Goal: Transaction & Acquisition: Purchase product/service

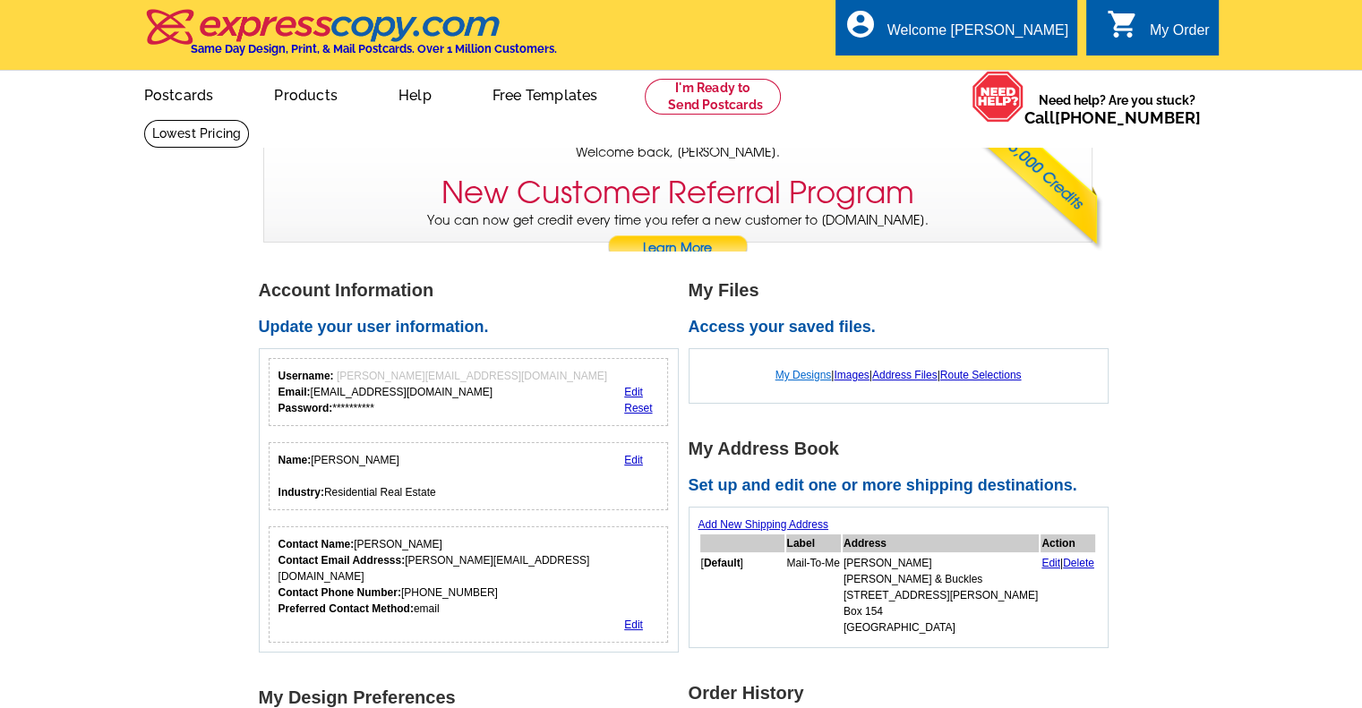
click at [801, 372] on link "My Designs" at bounding box center [803, 375] width 56 height 13
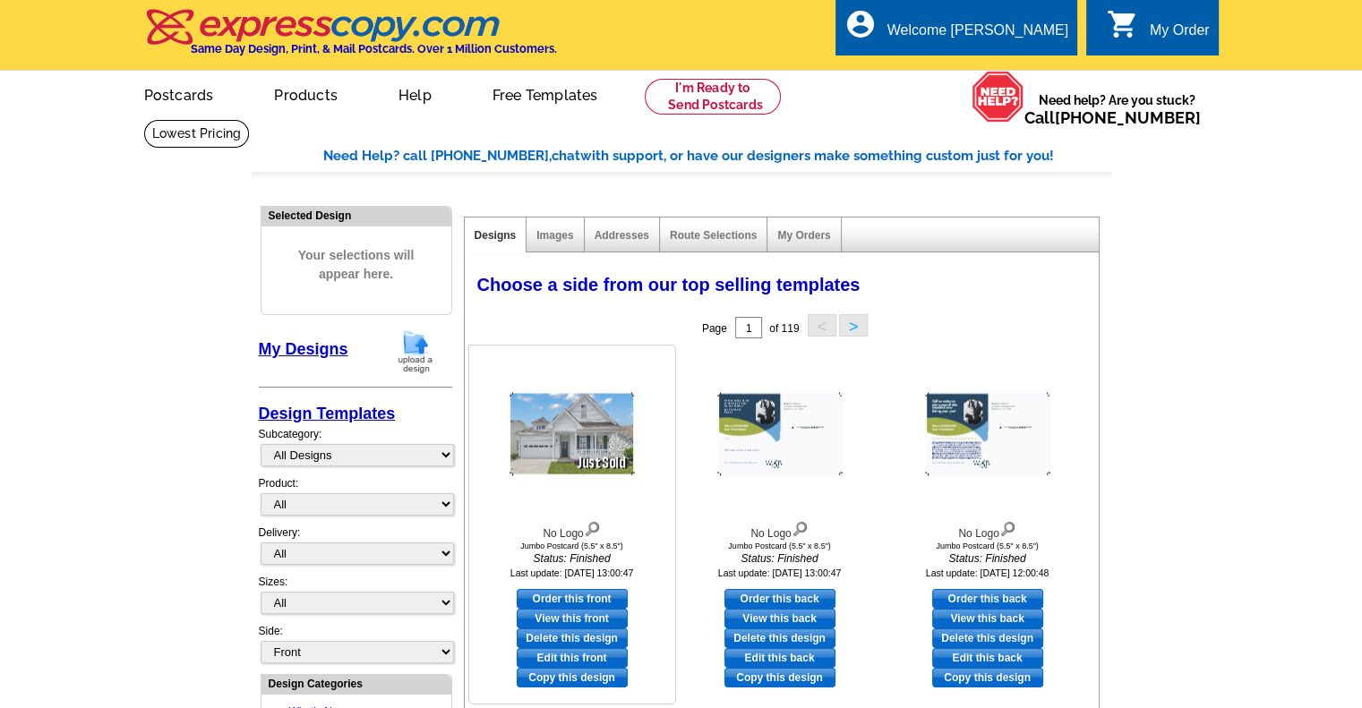
click at [576, 657] on link "Edit this front" at bounding box center [572, 658] width 111 height 20
select select "2"
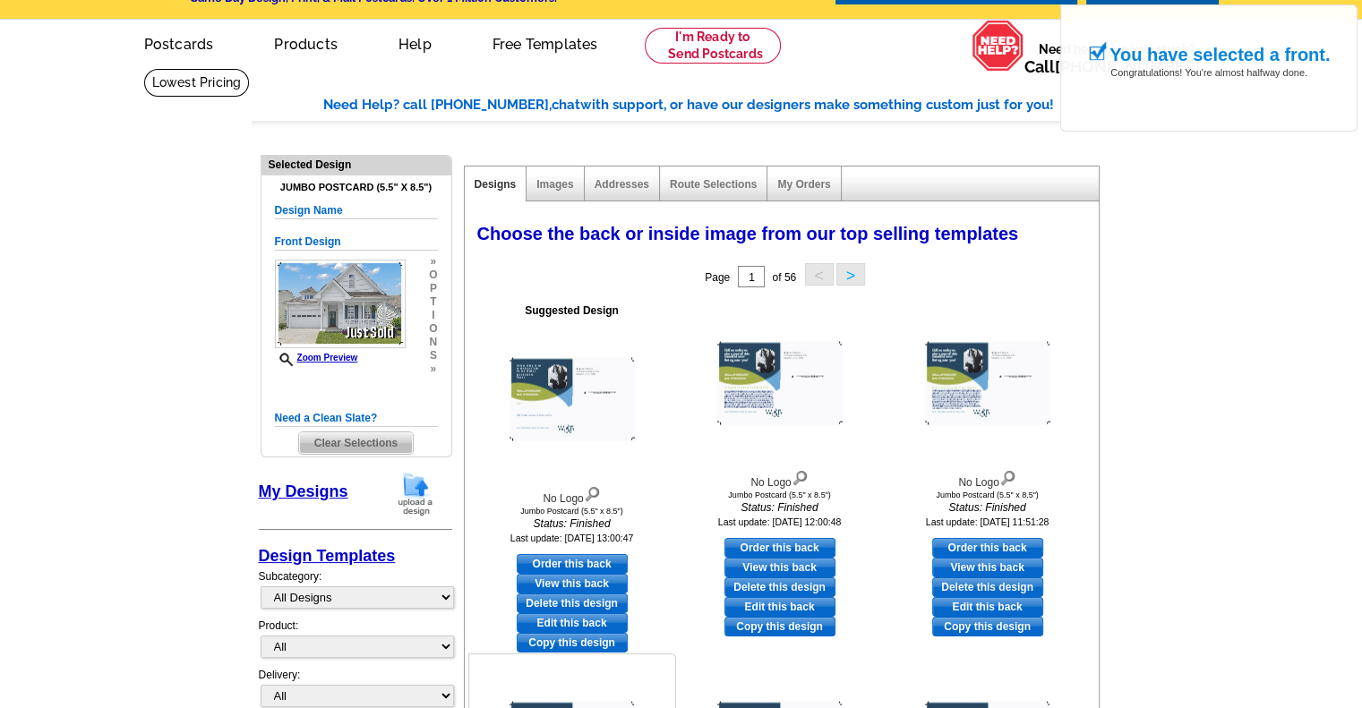
scroll to position [90, 0]
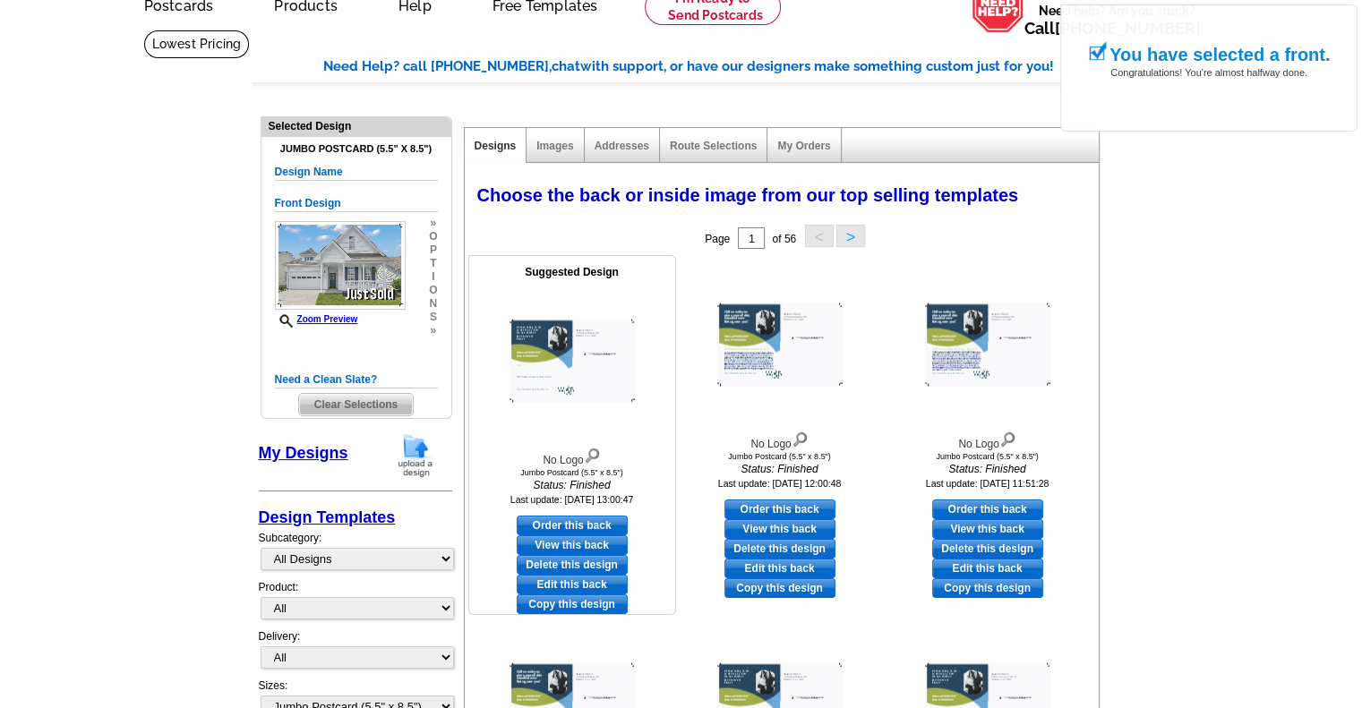
click at [595, 582] on link "Edit this back" at bounding box center [572, 585] width 111 height 20
select select "front"
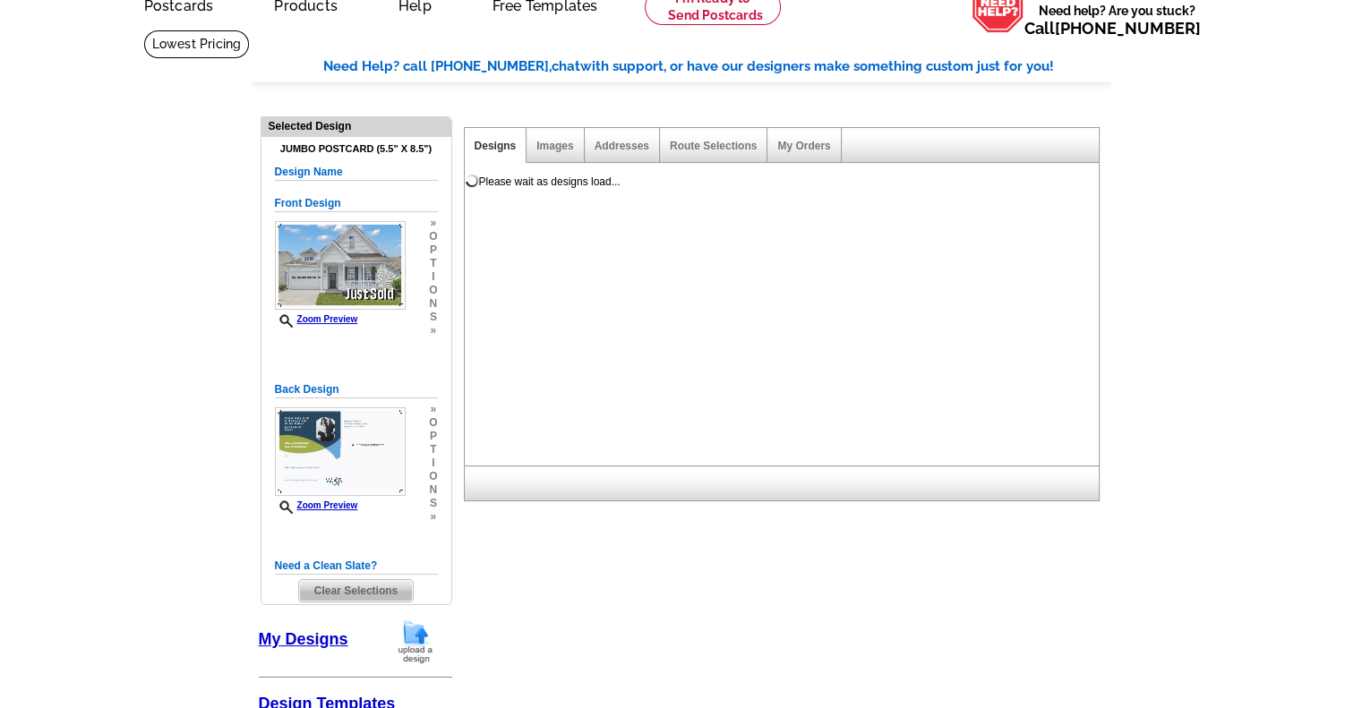
scroll to position [0, 0]
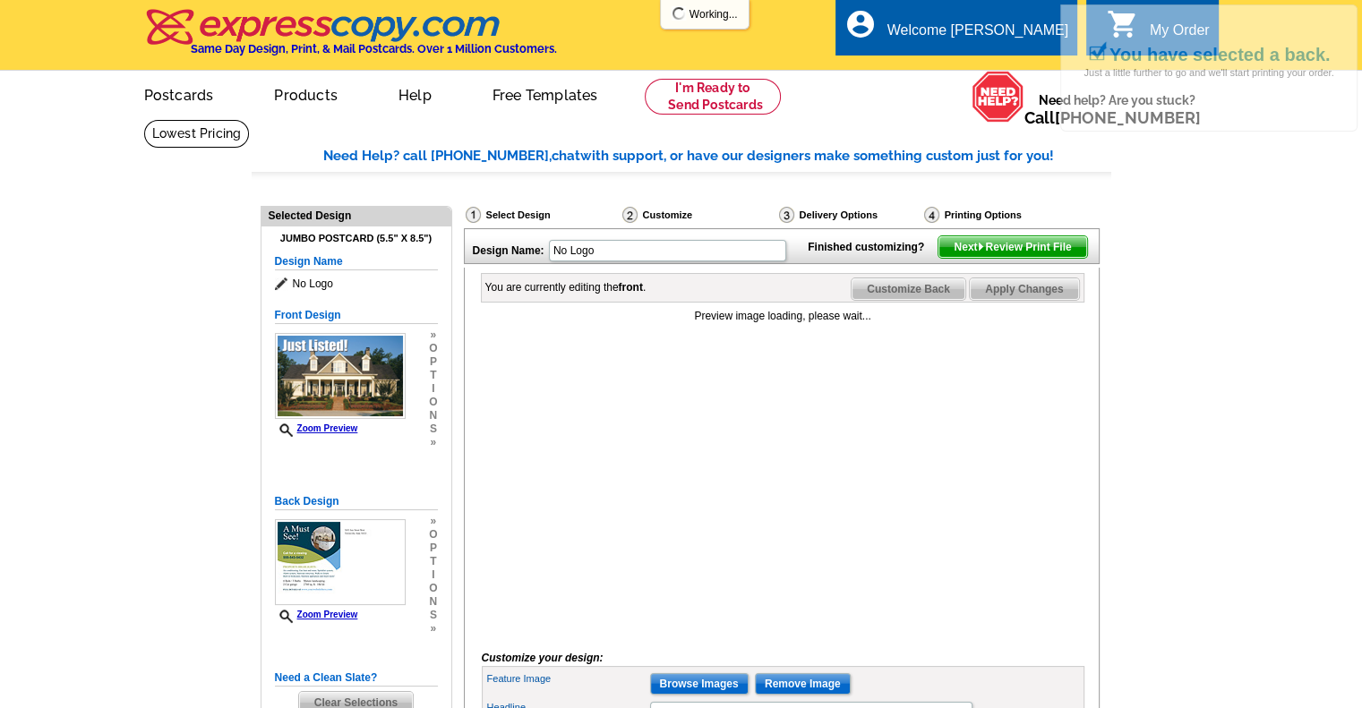
scroll to position [90, 0]
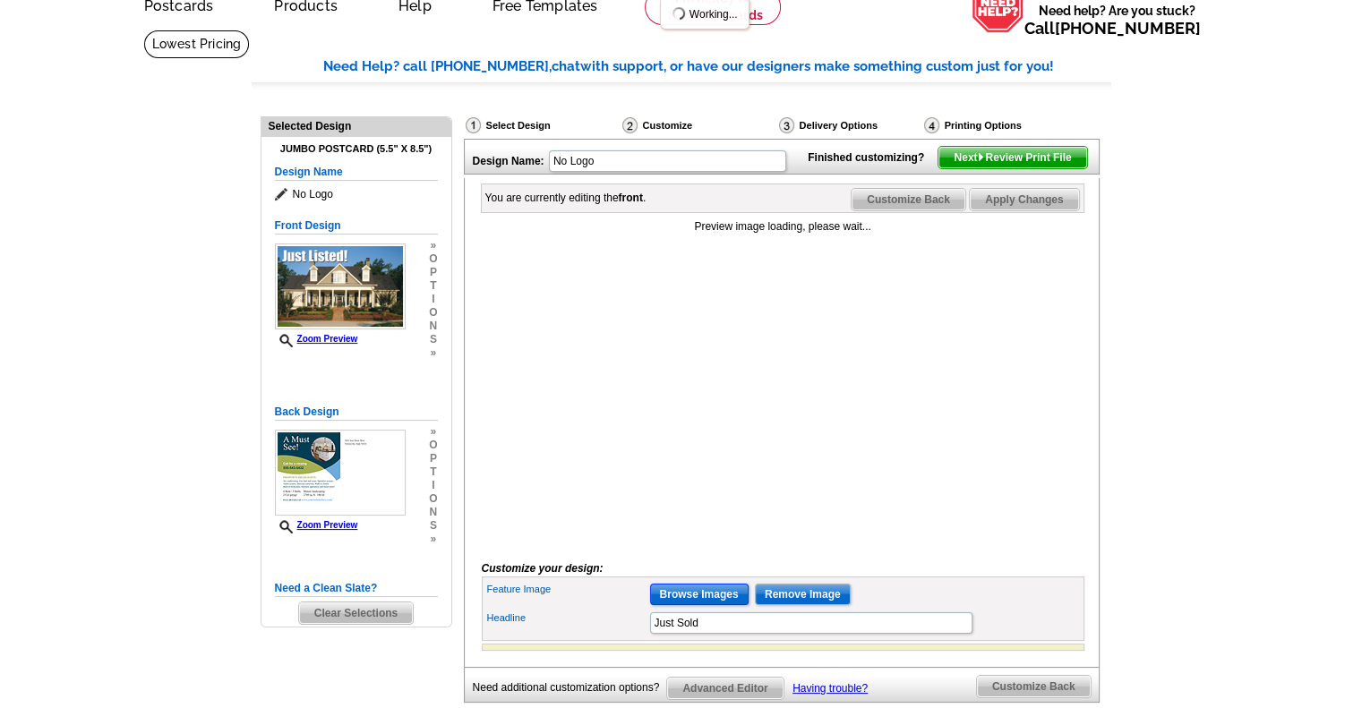
click at [699, 605] on input "Browse Images" at bounding box center [699, 594] width 99 height 21
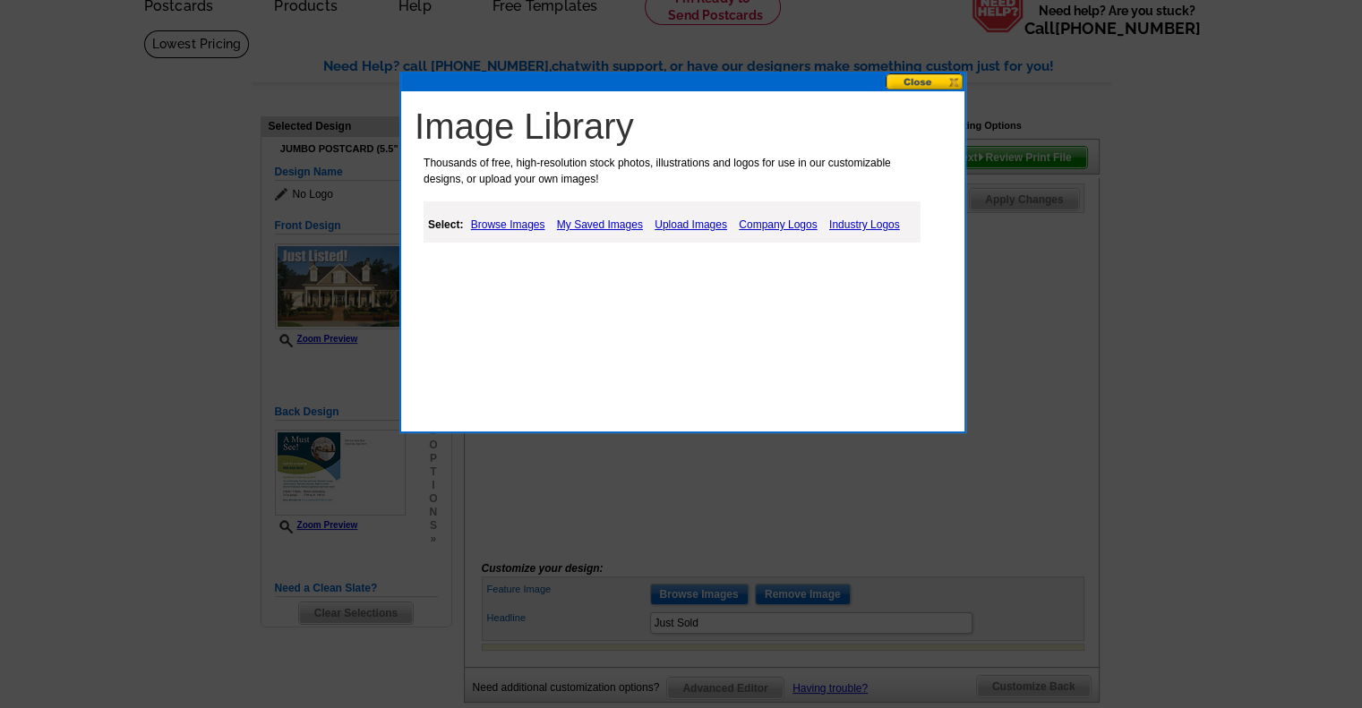
click at [527, 221] on link "Browse Images" at bounding box center [508, 224] width 83 height 21
click at [632, 225] on link "My Saved Images" at bounding box center [601, 224] width 95 height 21
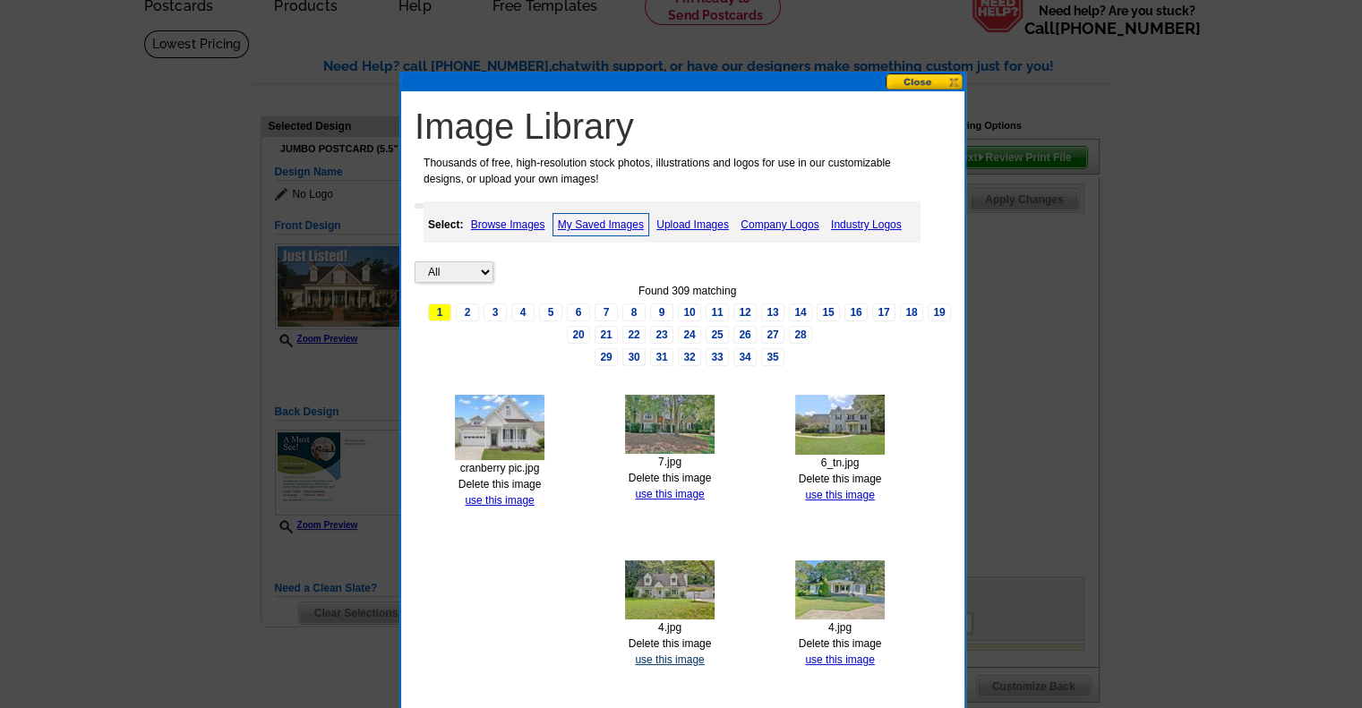
click at [682, 654] on link "use this image" at bounding box center [669, 660] width 69 height 13
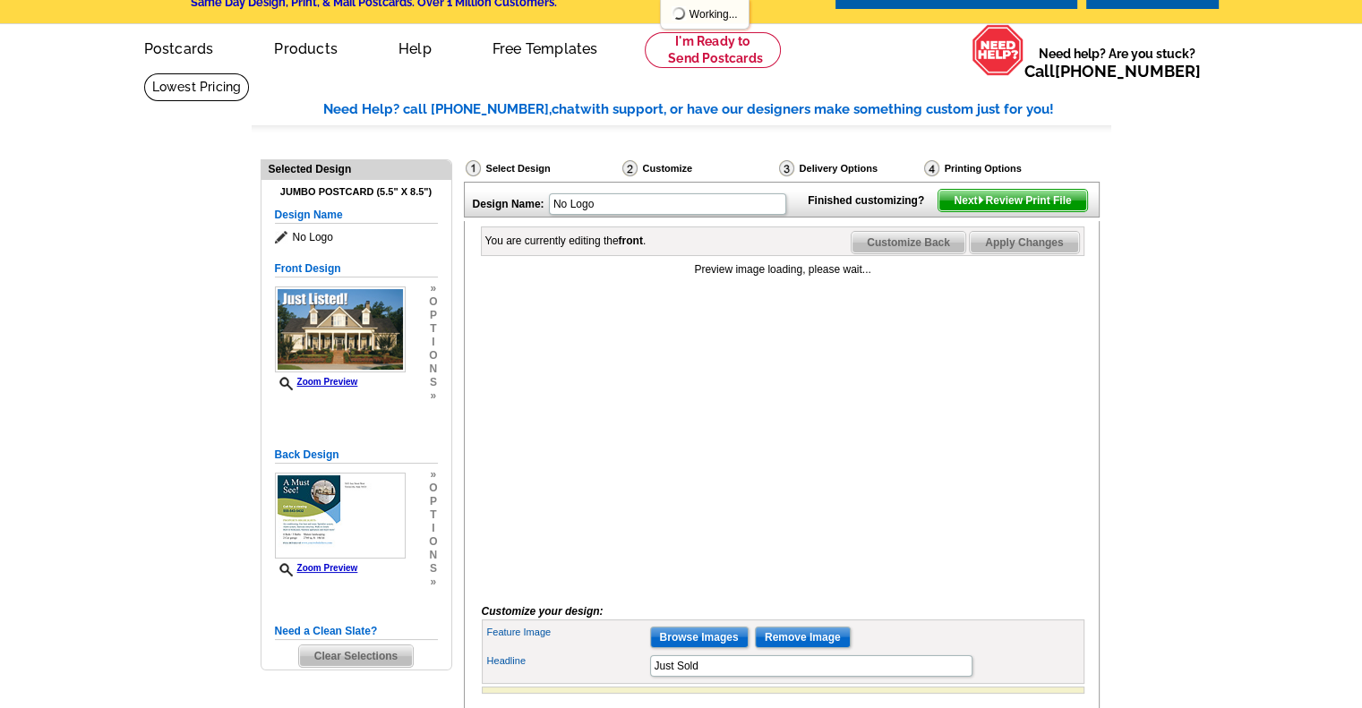
scroll to position [90, 0]
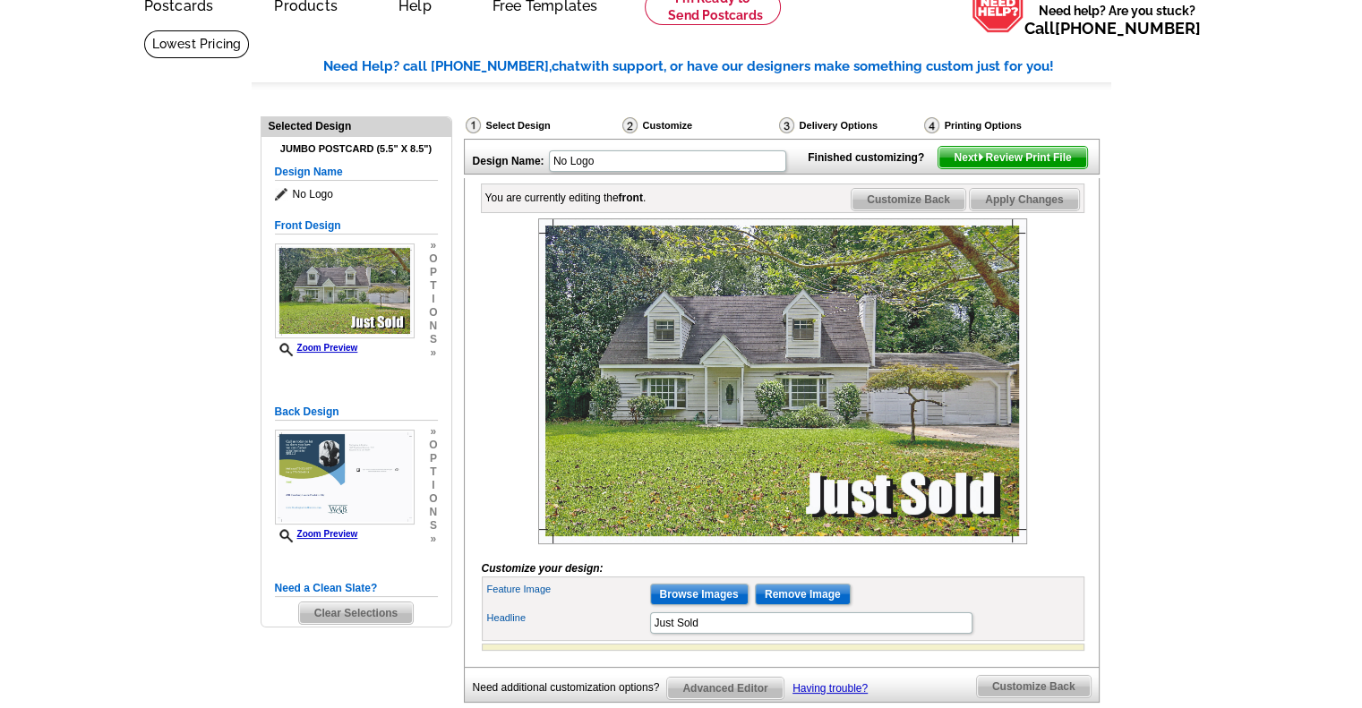
click at [918, 210] on span "Customize Back" at bounding box center [909, 199] width 114 height 21
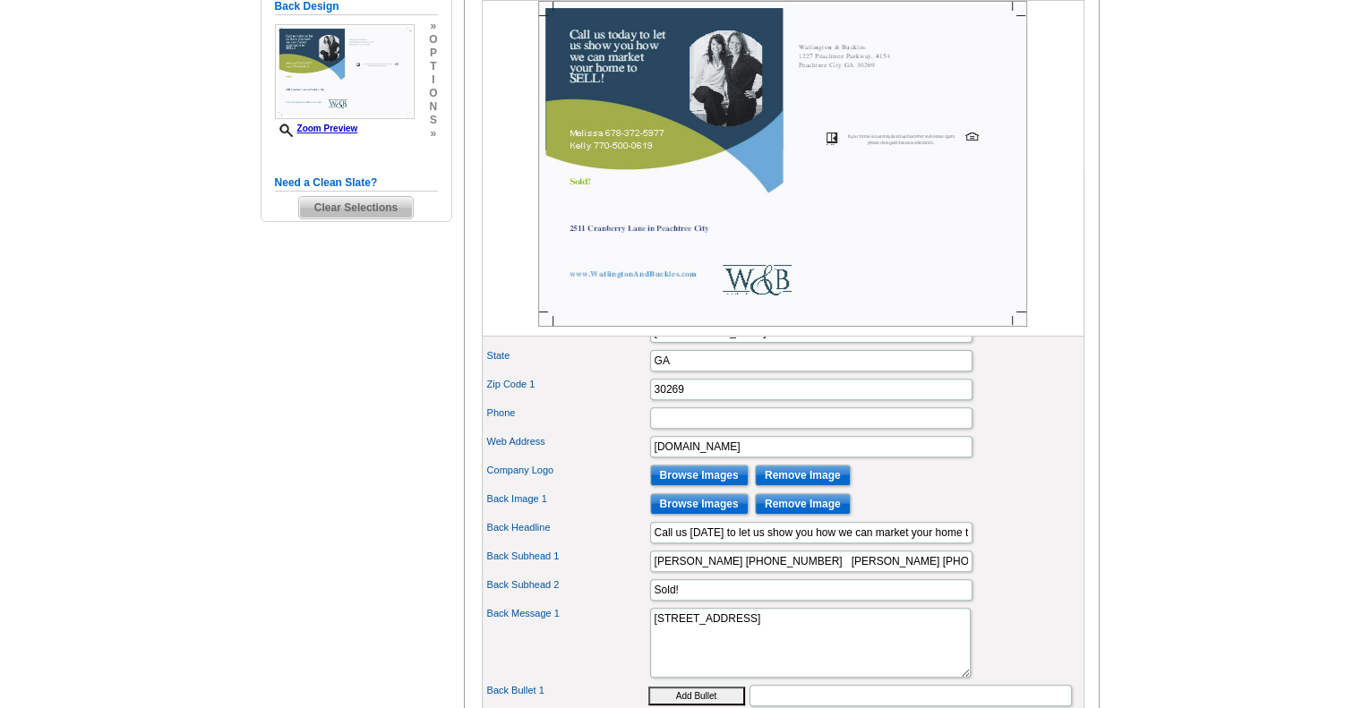
scroll to position [537, 0]
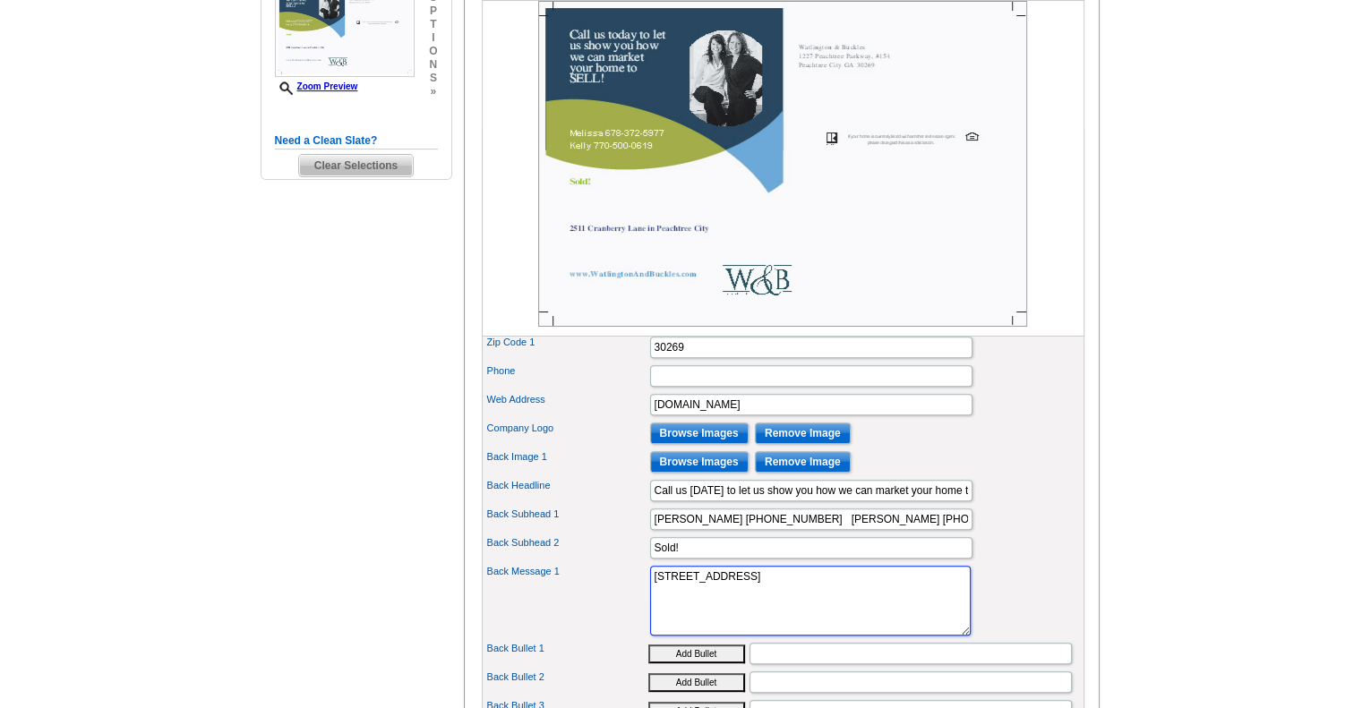
drag, startPoint x: 754, startPoint y: 600, endPoint x: 634, endPoint y: 604, distance: 120.1
click at [634, 604] on div "Back Message 1 2511 Cranberry Lane in Peachtree City" at bounding box center [782, 600] width 595 height 77
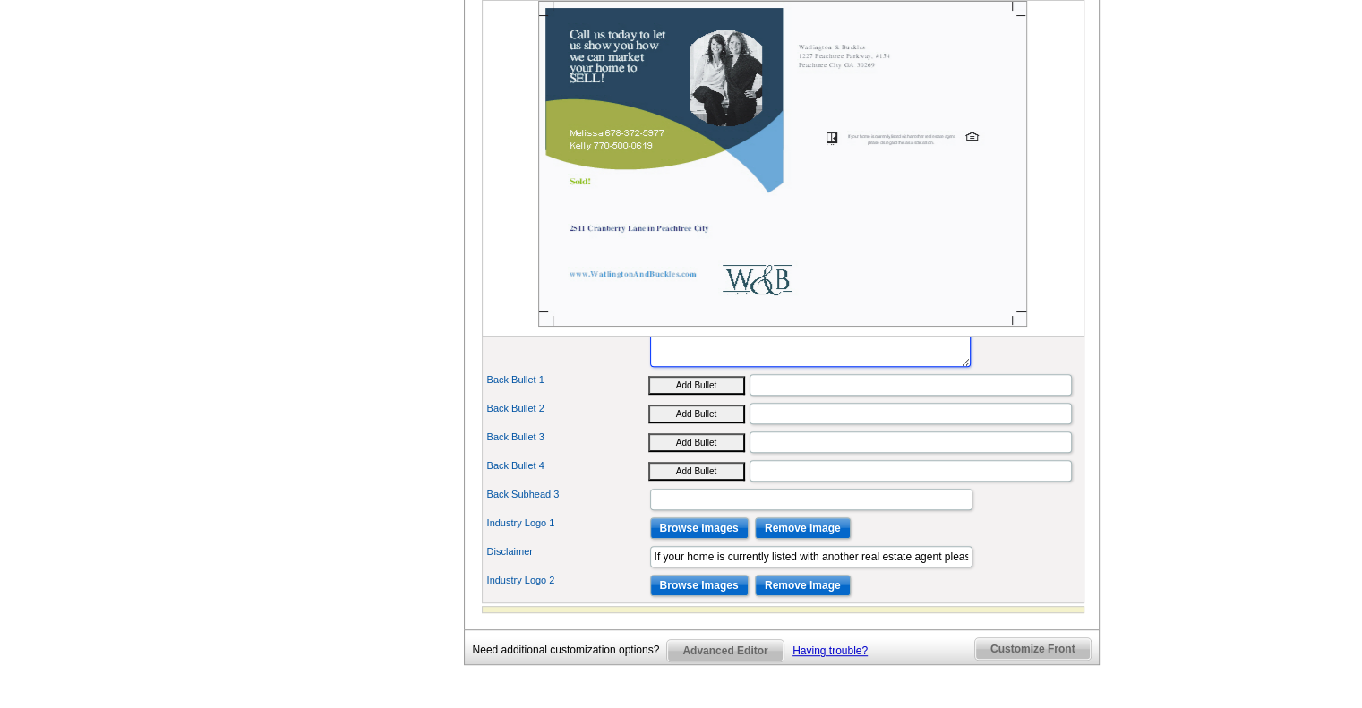
scroll to position [269, 0]
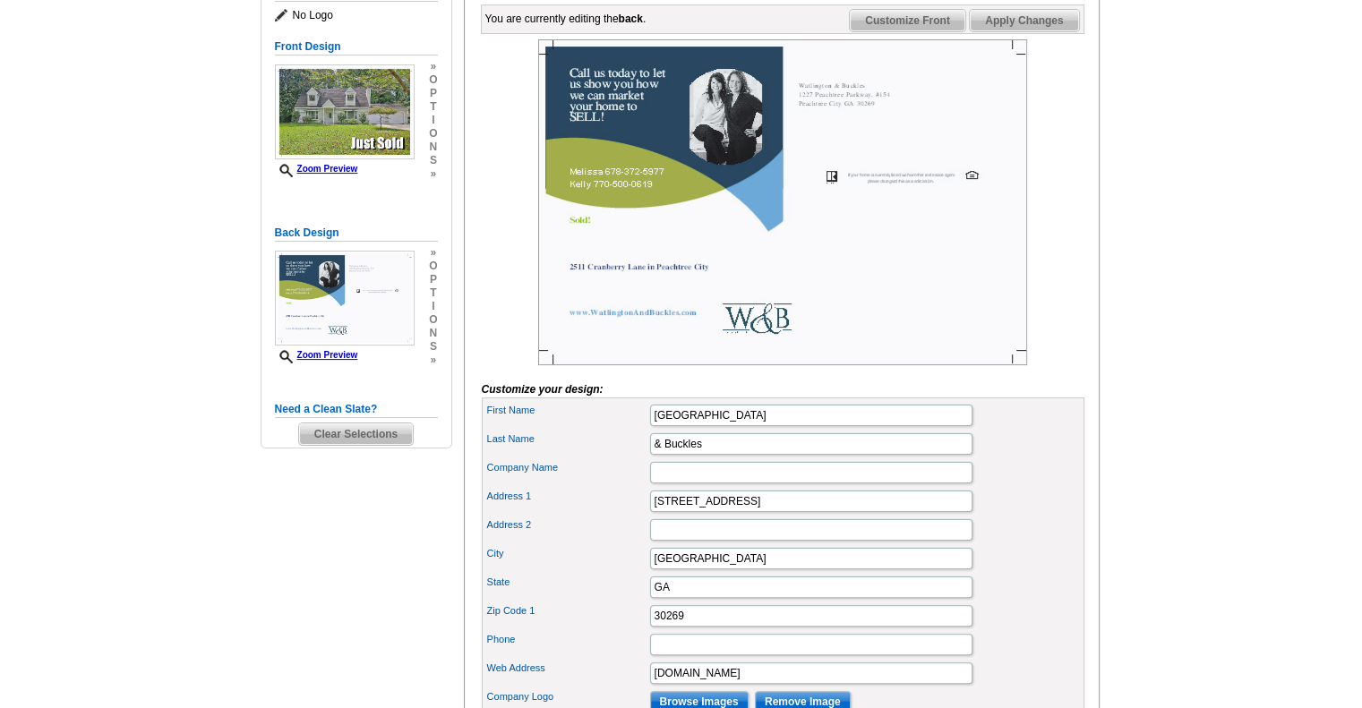
type textarea "406 Doubletrace Ln. in Peachtree City"
click at [826, 484] on input "Company Name" at bounding box center [811, 472] width 322 height 21
drag, startPoint x: 763, startPoint y: 633, endPoint x: 749, endPoint y: 681, distance: 49.6
drag, startPoint x: 749, startPoint y: 681, endPoint x: 723, endPoint y: 552, distance: 131.5
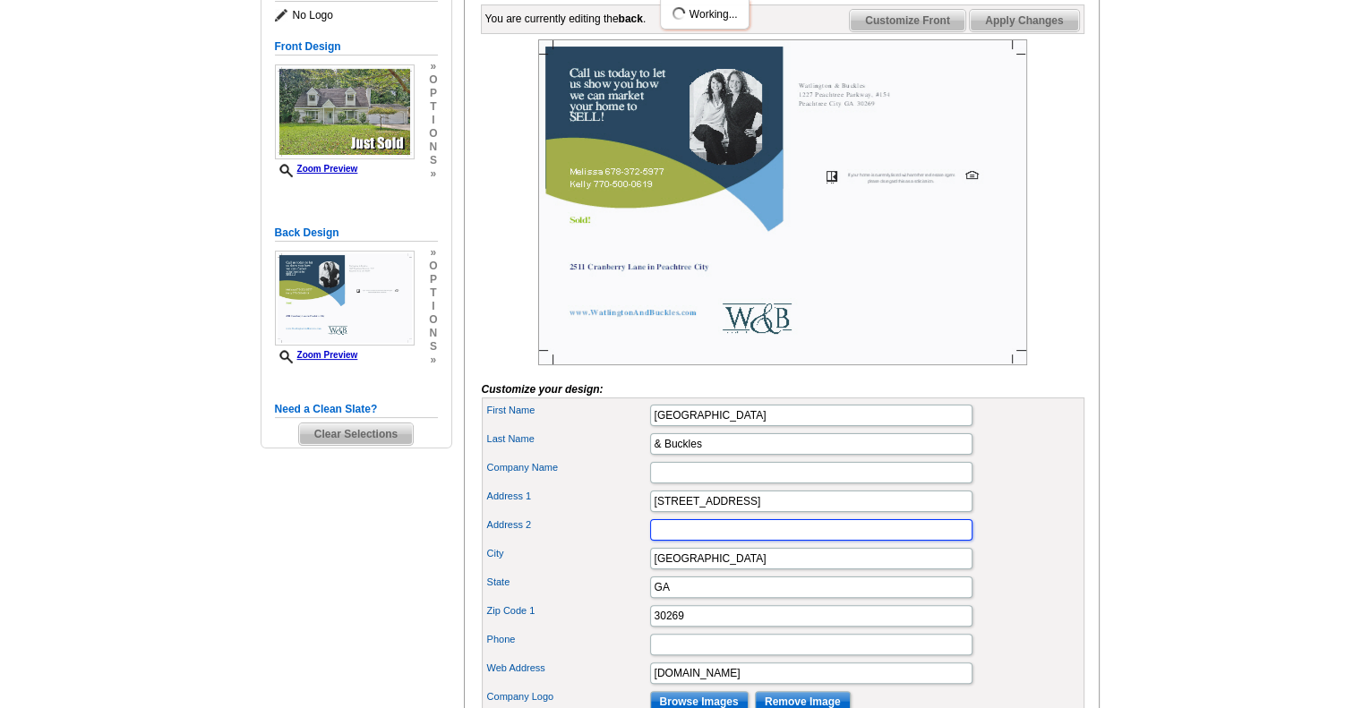
click at [723, 541] on input "Address 2" at bounding box center [811, 529] width 322 height 21
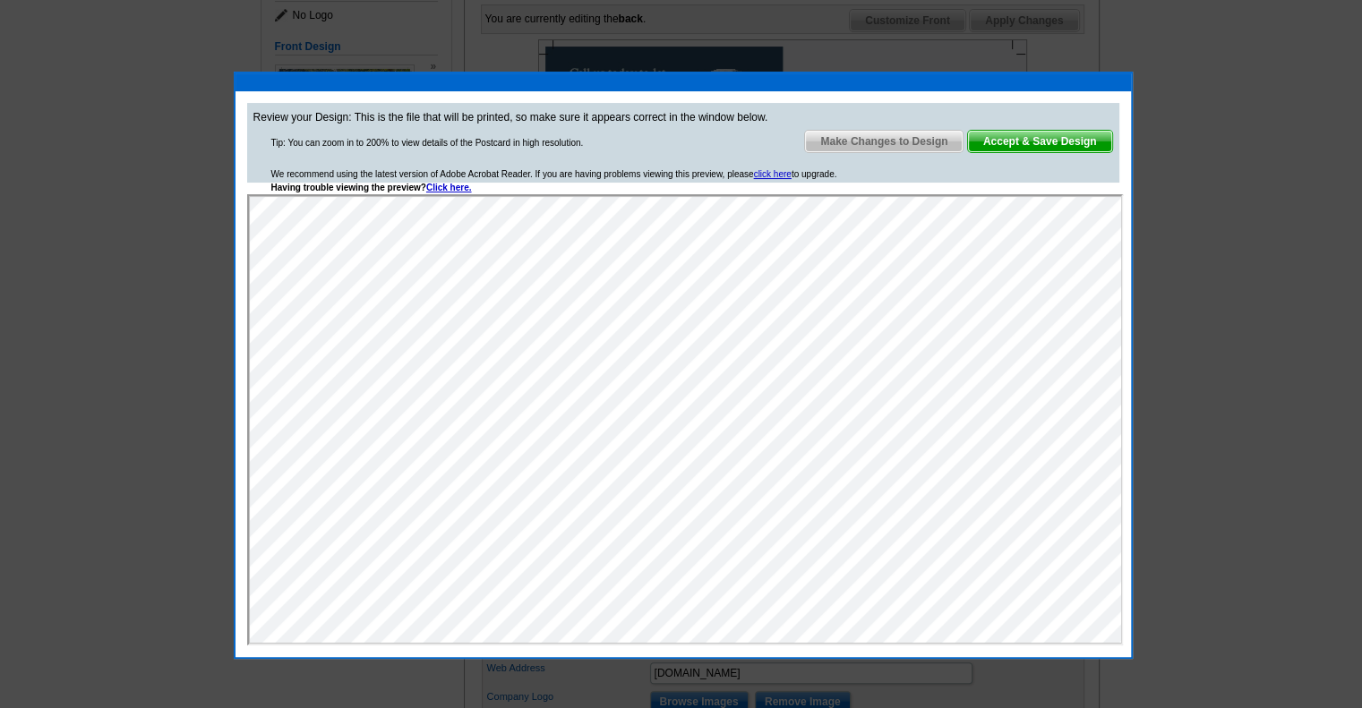
click at [1042, 145] on span "Accept & Save Design" at bounding box center [1040, 141] width 144 height 21
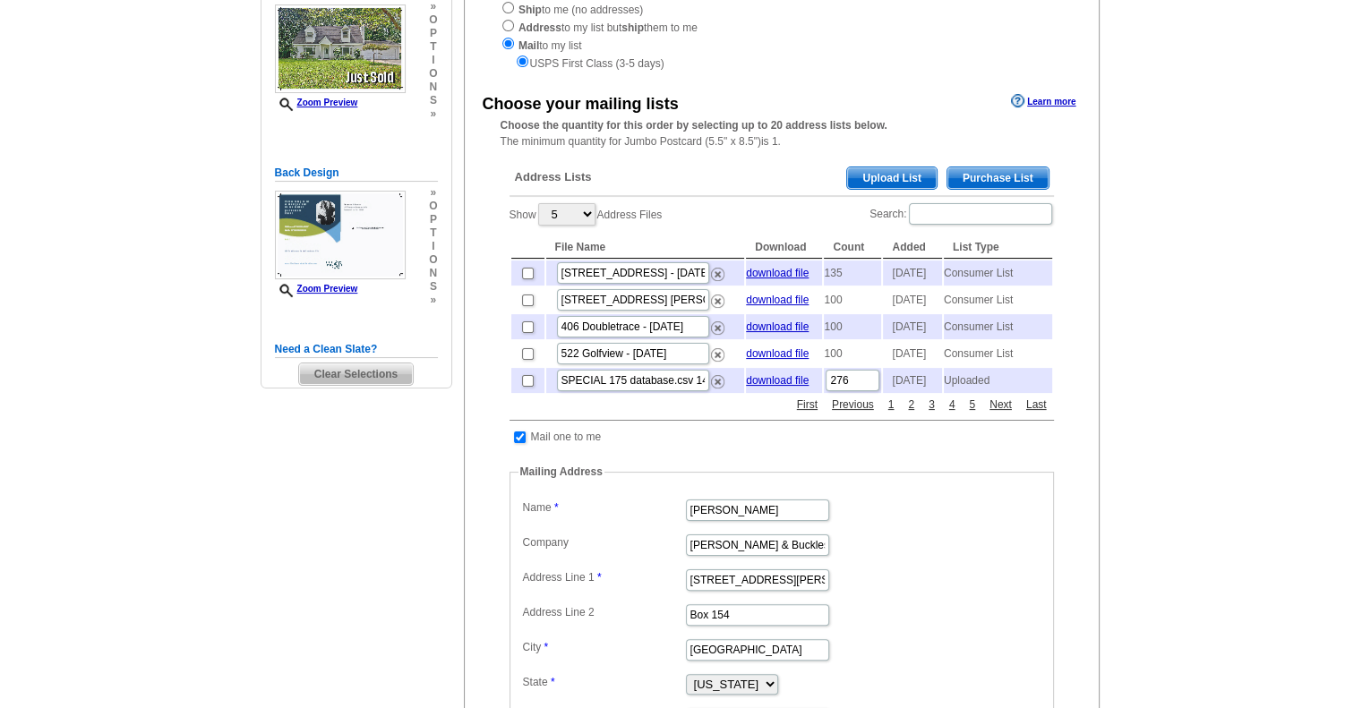
scroll to position [269, 0]
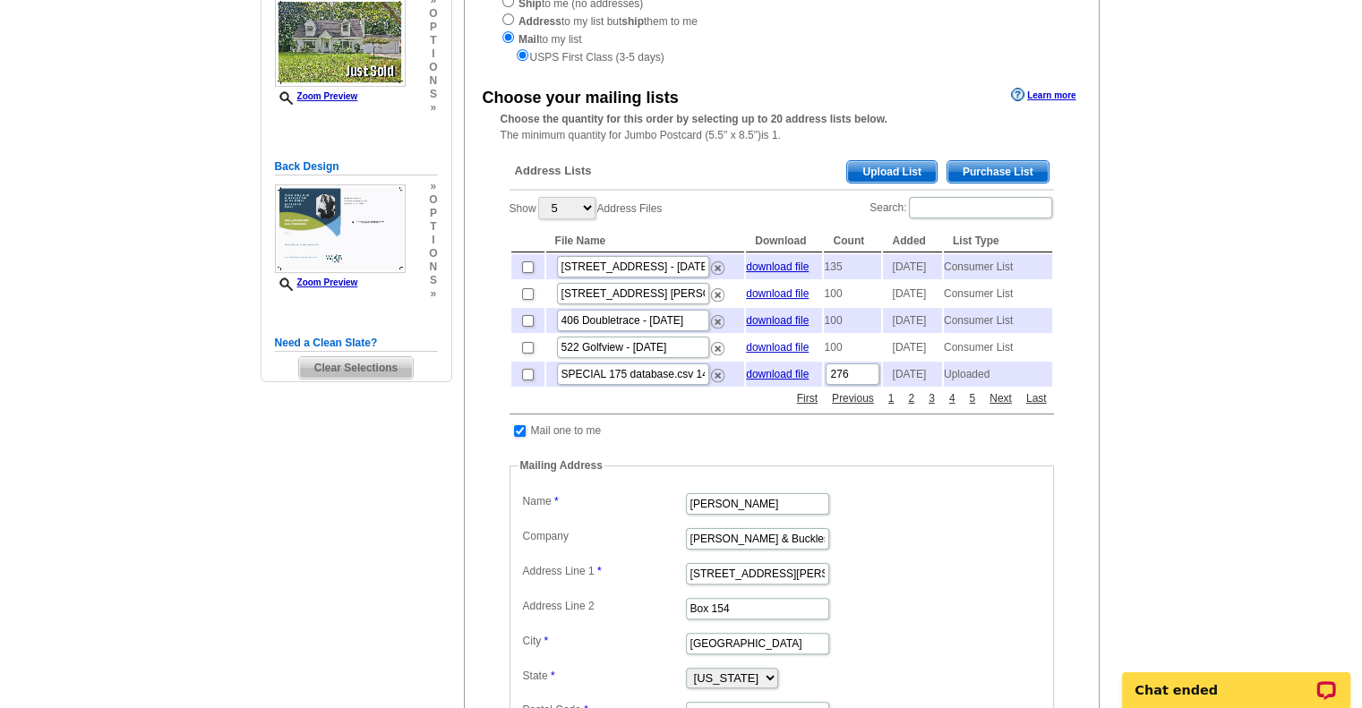
click at [898, 174] on span "Upload List" at bounding box center [891, 171] width 89 height 21
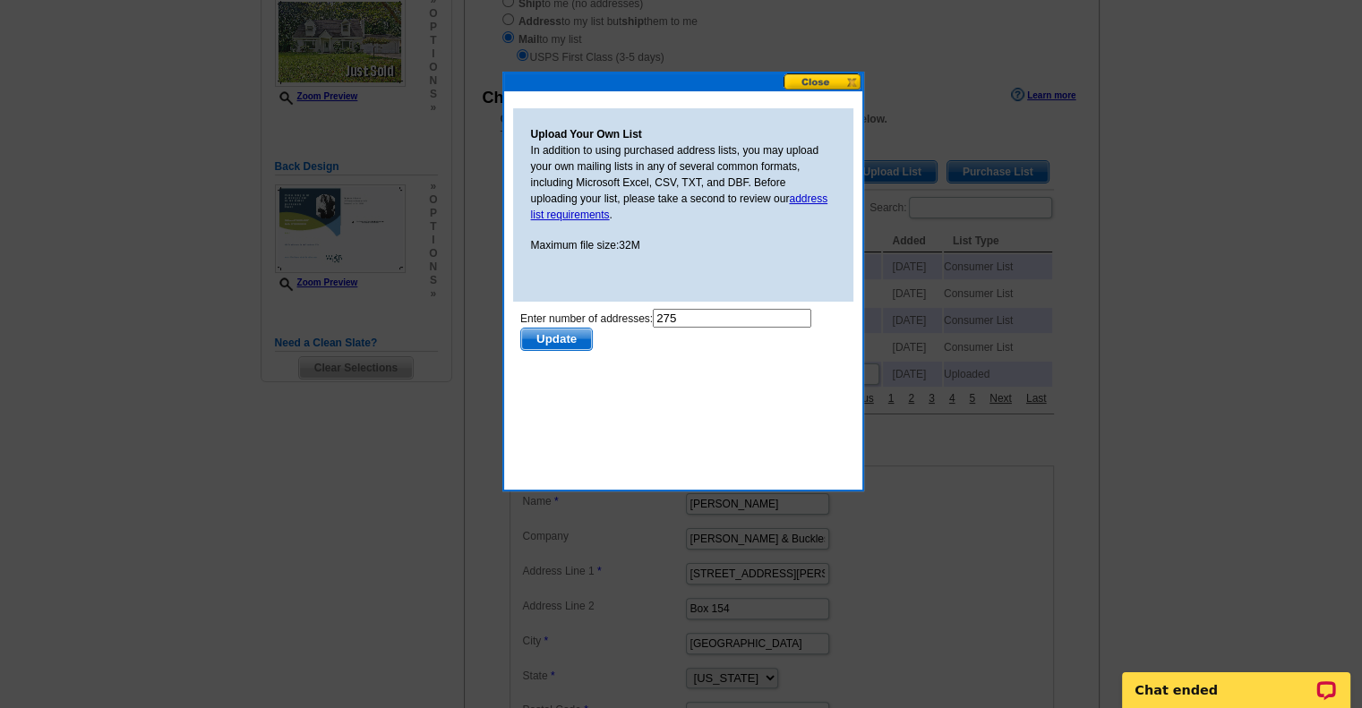
scroll to position [0, 0]
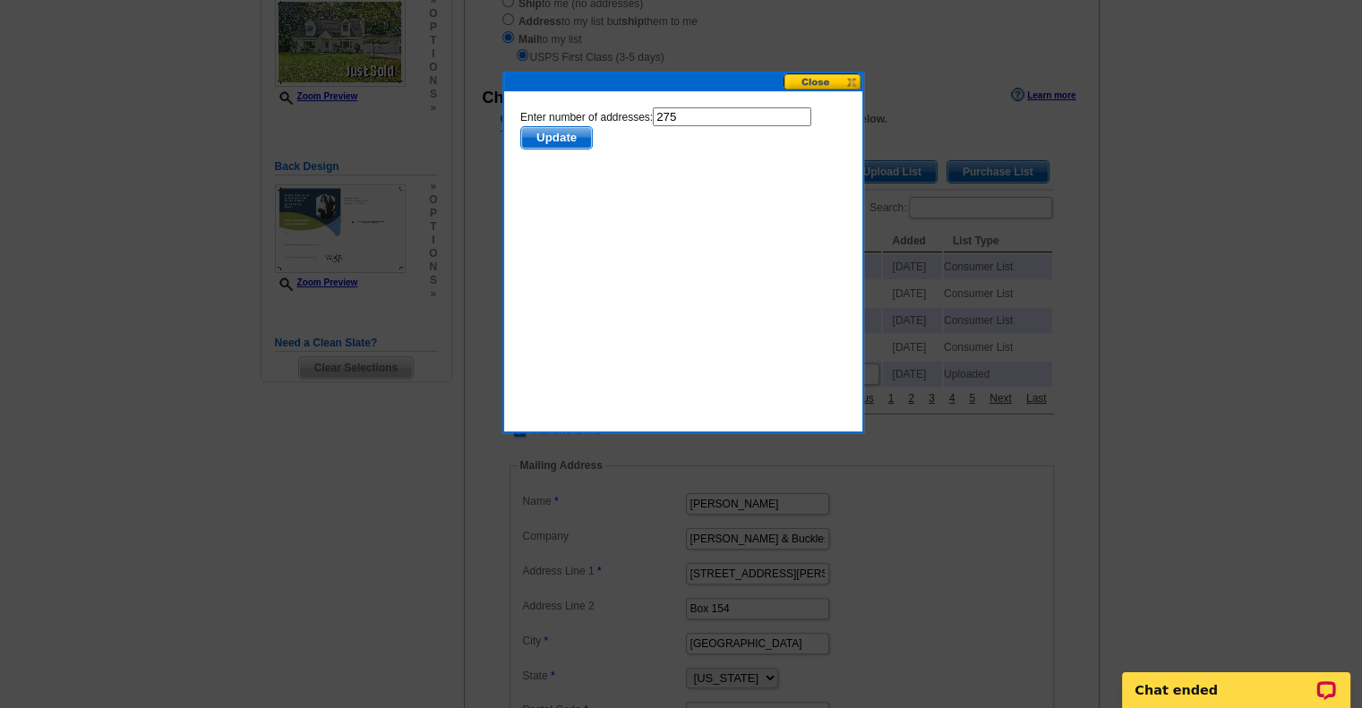
click at [564, 137] on span "Update" at bounding box center [555, 137] width 71 height 21
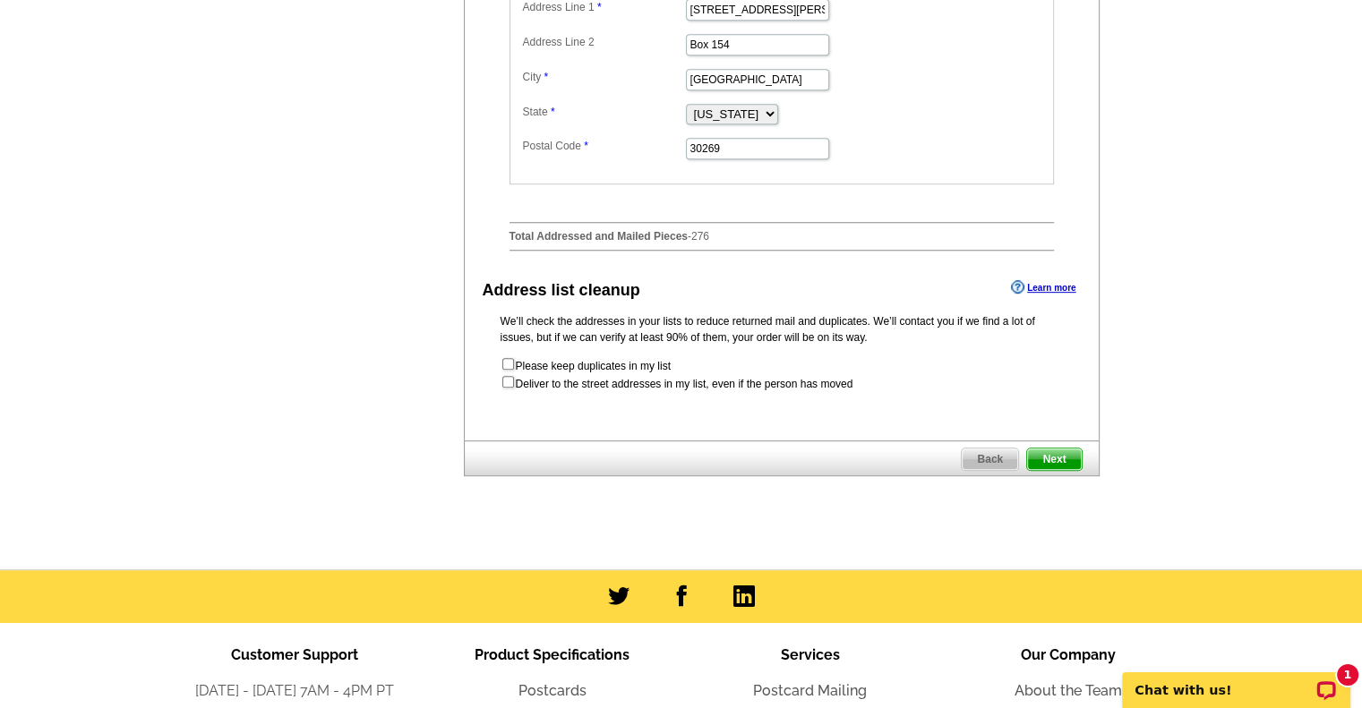
scroll to position [1075, 0]
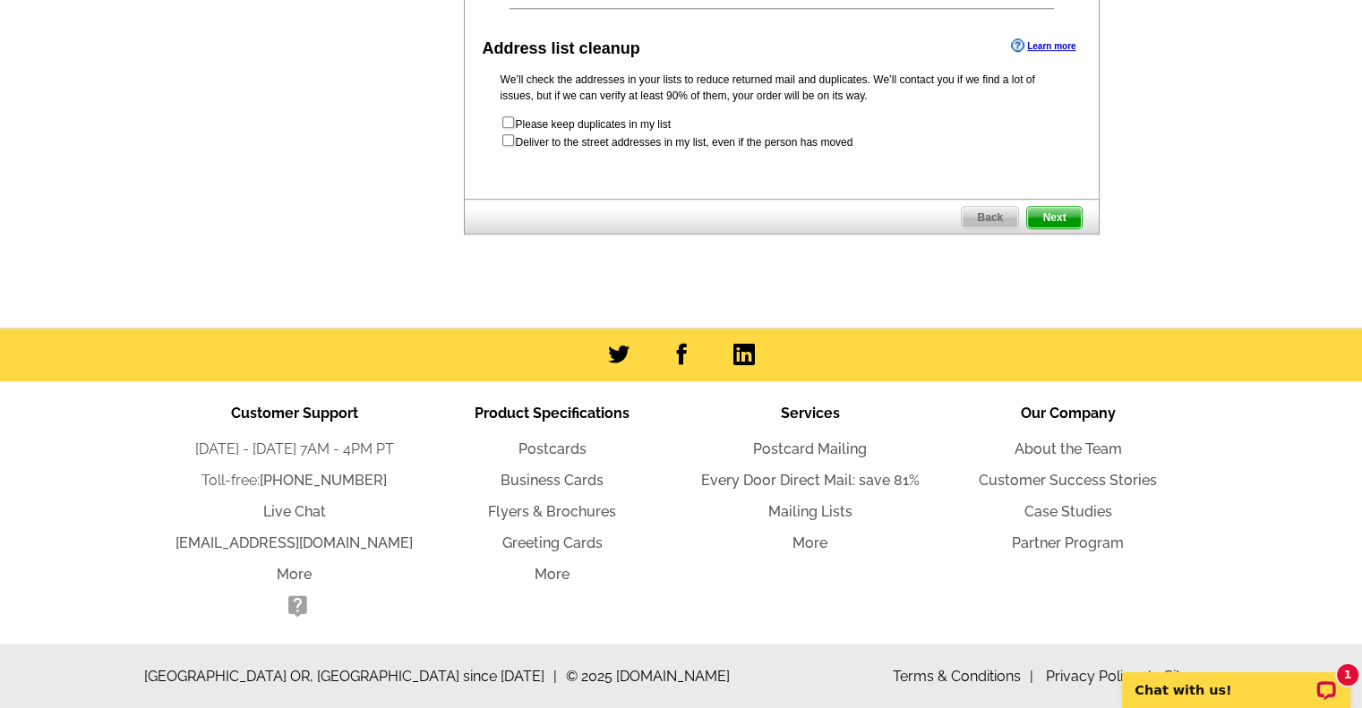
click at [1053, 228] on span "Next" at bounding box center [1054, 217] width 54 height 21
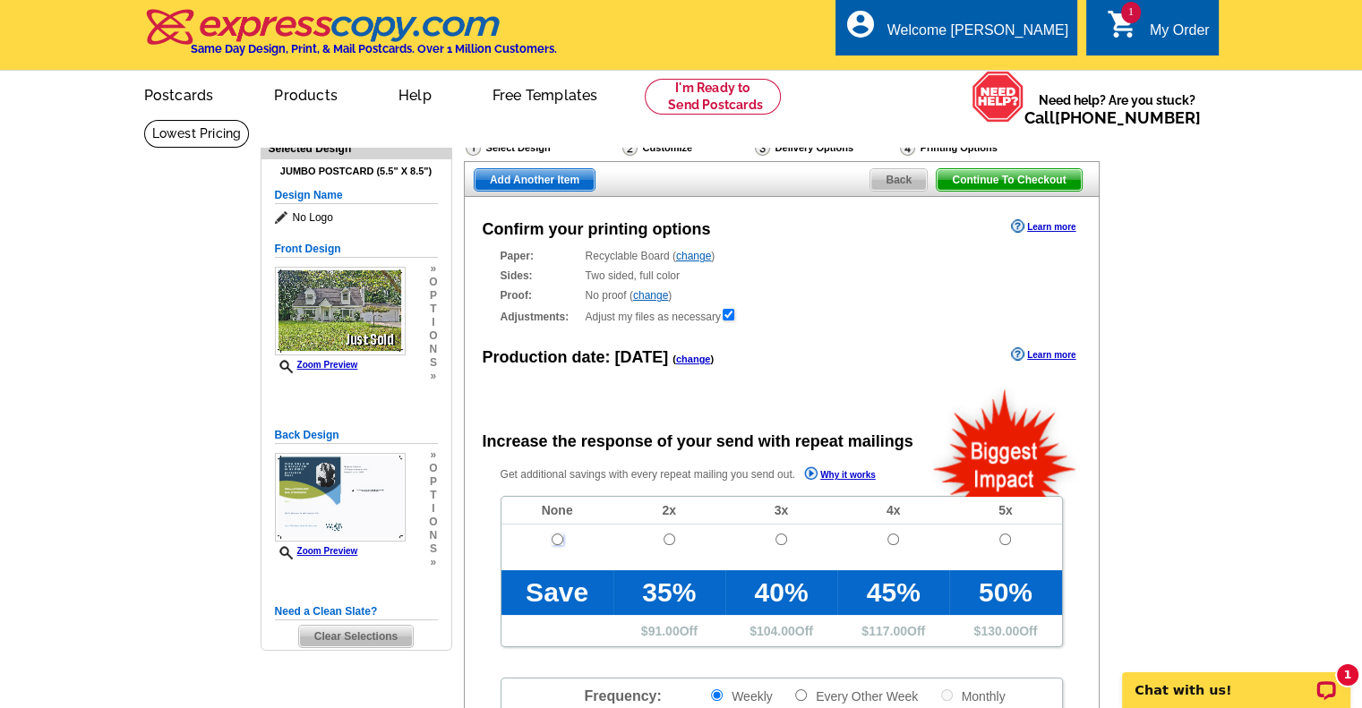
click at [557, 538] on input "radio" at bounding box center [558, 540] width 12 height 12
radio input "true"
radio input "false"
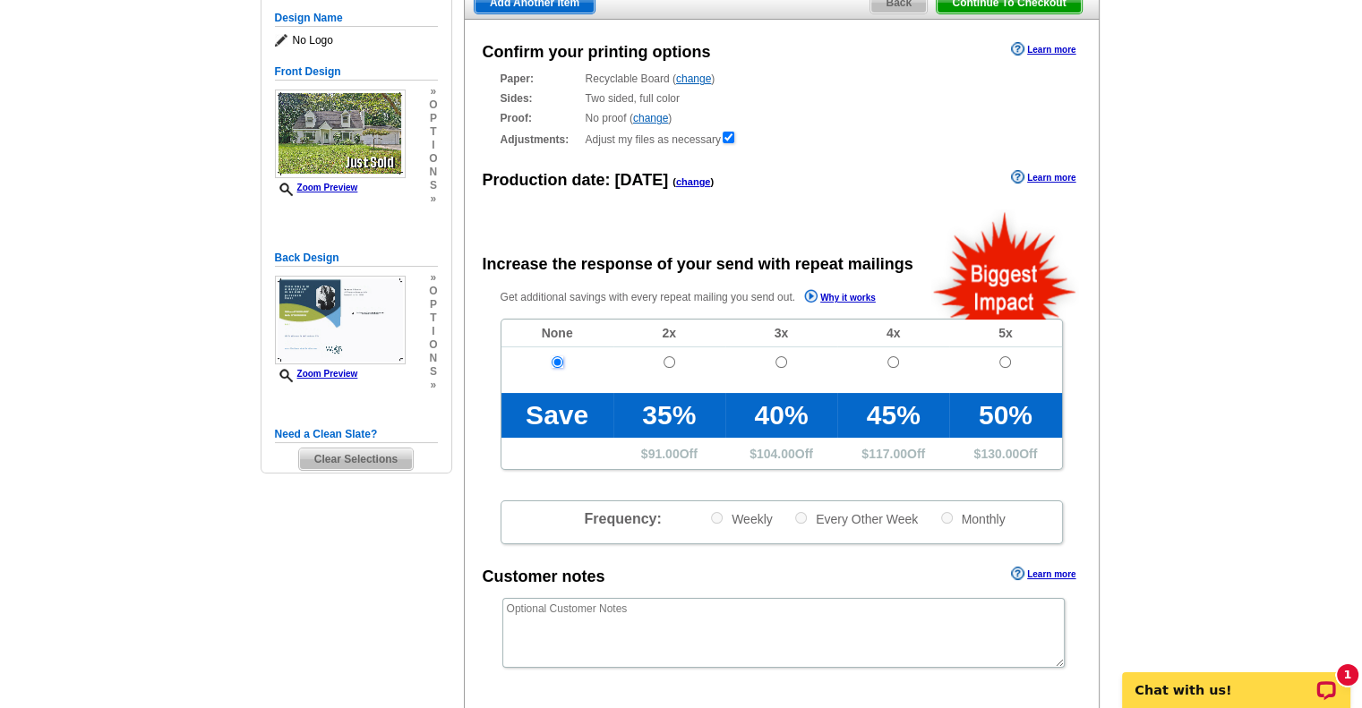
scroll to position [537, 0]
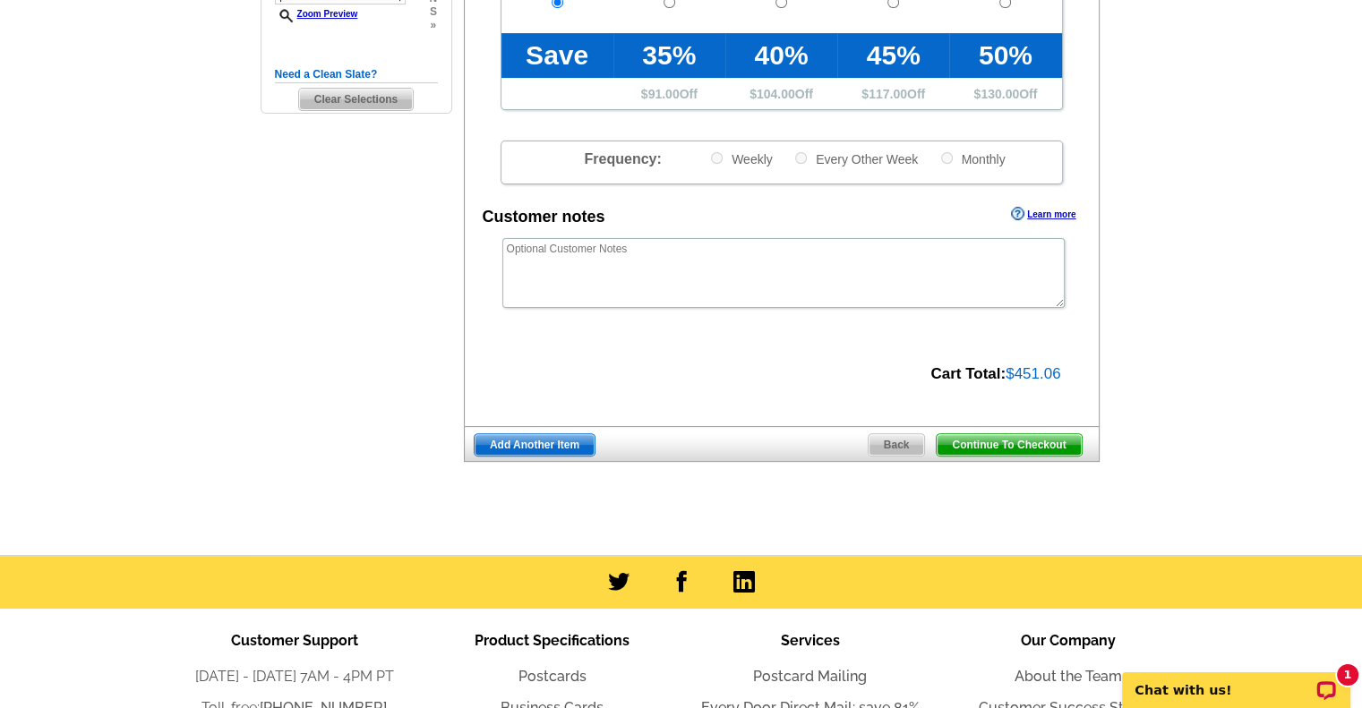
click at [1051, 443] on span "Continue To Checkout" at bounding box center [1009, 444] width 144 height 21
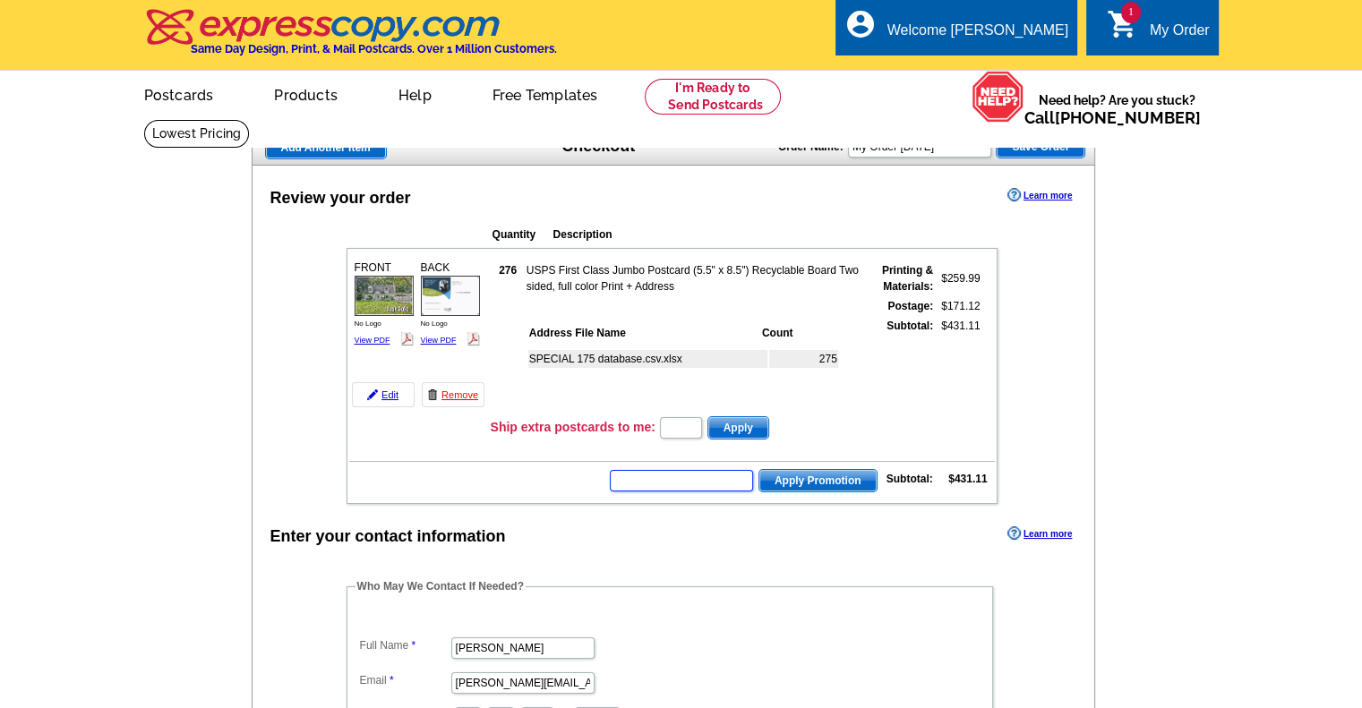
click at [671, 470] on input "text" at bounding box center [681, 480] width 143 height 21
click at [704, 475] on input "text" at bounding box center [681, 480] width 143 height 21
type input "CHAT20"
click at [758, 469] on button "Apply Promotion" at bounding box center [817, 480] width 119 height 23
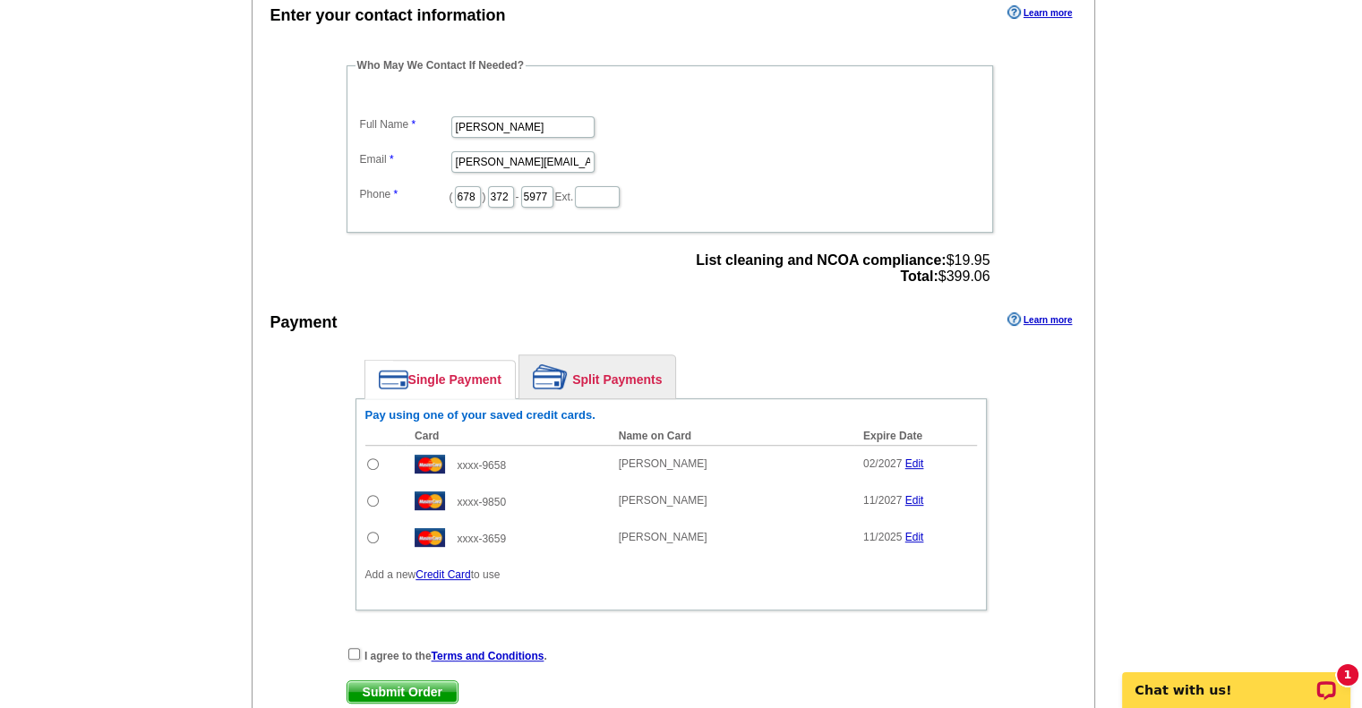
scroll to position [716, 0]
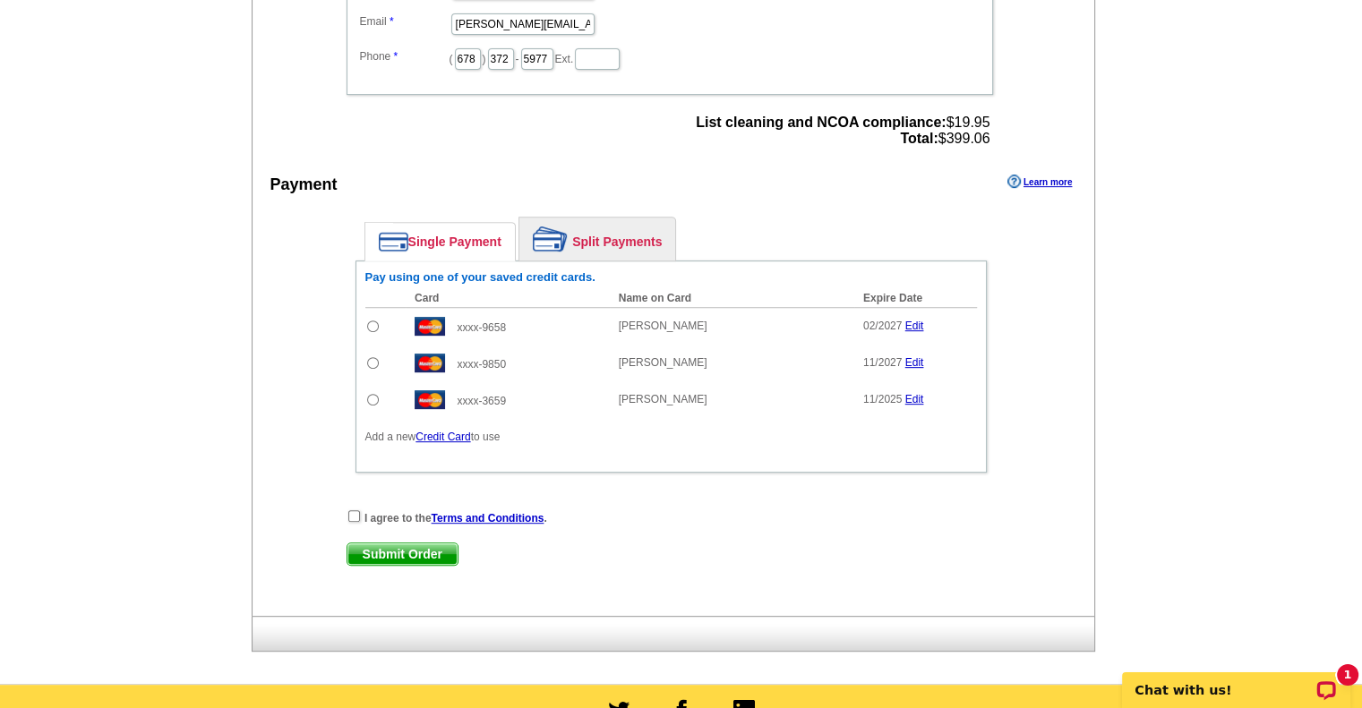
click at [914, 393] on link "Edit" at bounding box center [914, 399] width 19 height 13
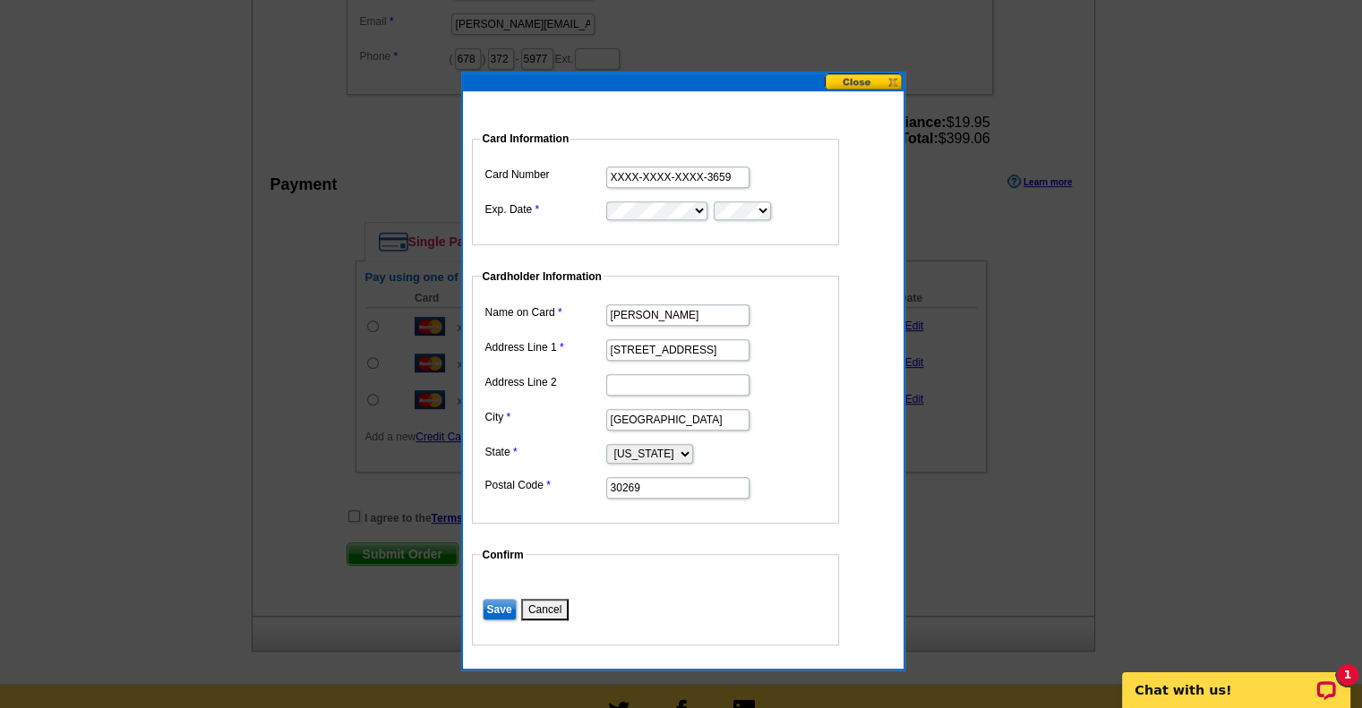
click at [866, 78] on button at bounding box center [864, 81] width 79 height 17
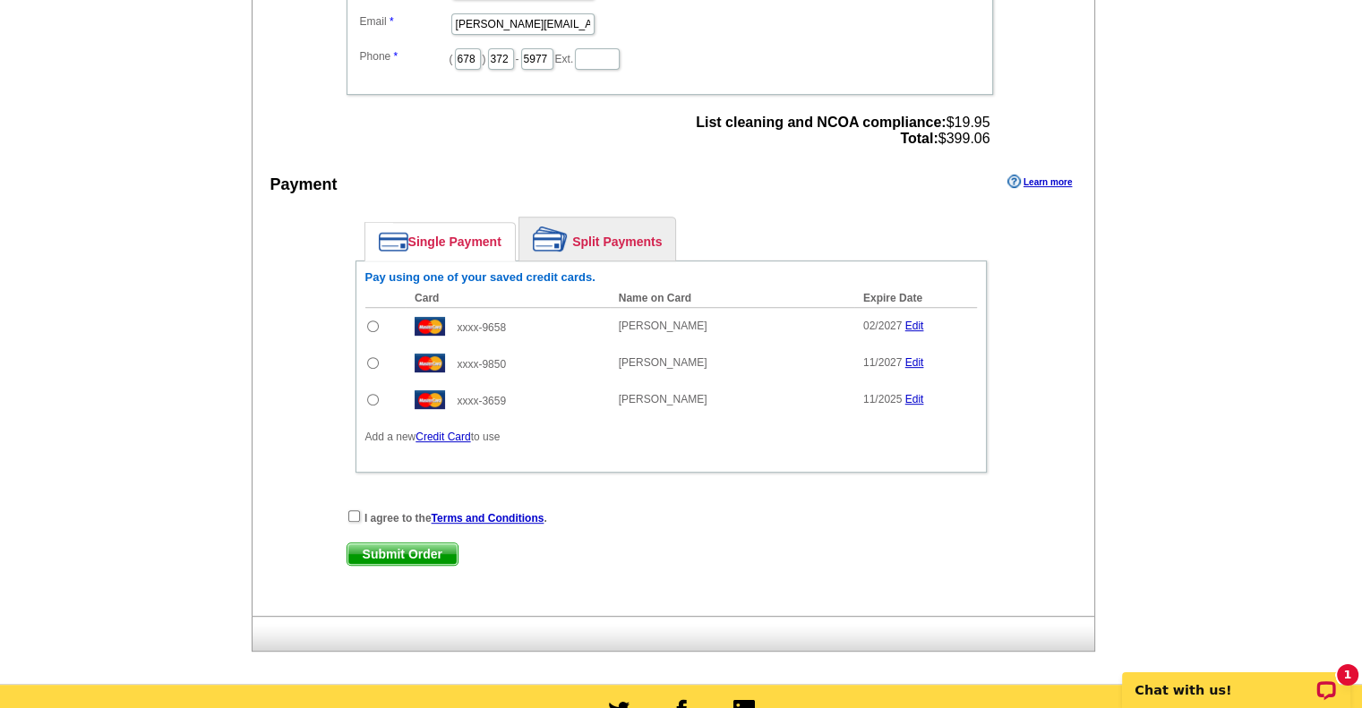
click at [373, 357] on input "radio" at bounding box center [373, 363] width 12 height 12
radio input "true"
click at [352, 510] on input "checkbox" at bounding box center [354, 516] width 12 height 12
checkbox input "true"
click at [398, 545] on span "Submit Order" at bounding box center [402, 554] width 110 height 21
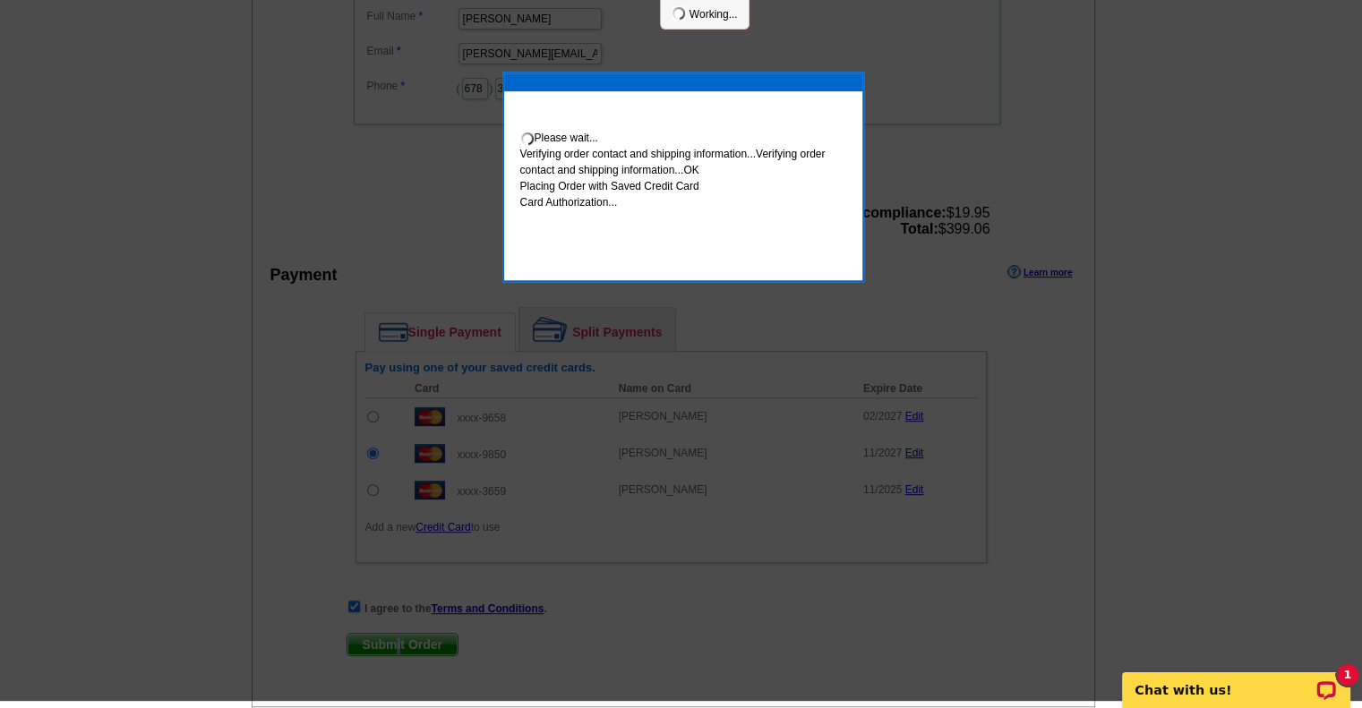
scroll to position [709, 0]
